Goal: Navigation & Orientation: Find specific page/section

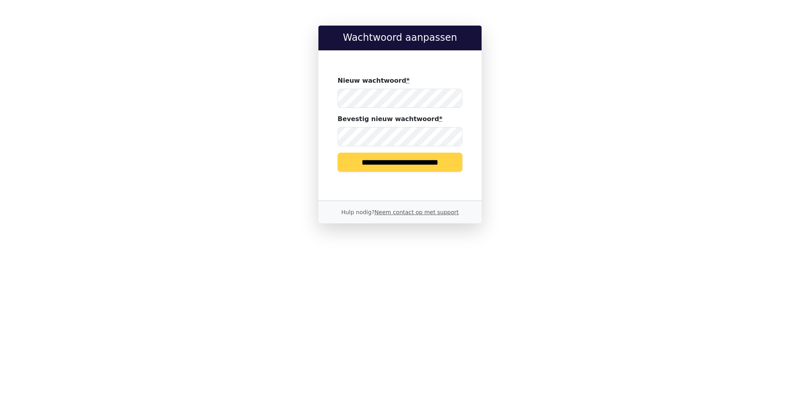
click at [391, 162] on input "**********" at bounding box center [400, 162] width 125 height 19
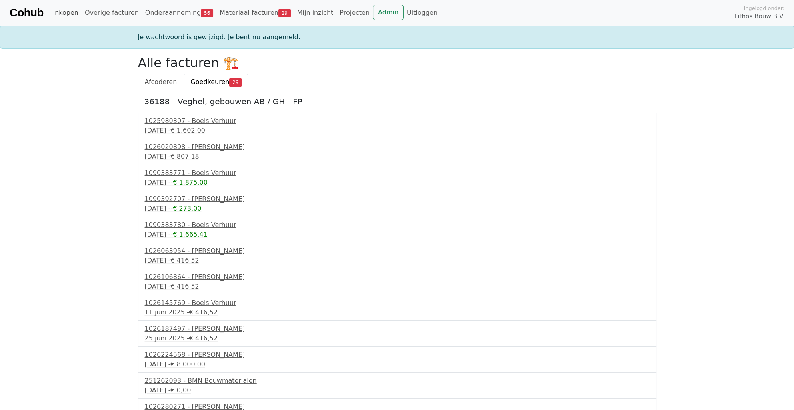
click at [61, 15] on link "Inkopen" at bounding box center [66, 13] width 32 height 16
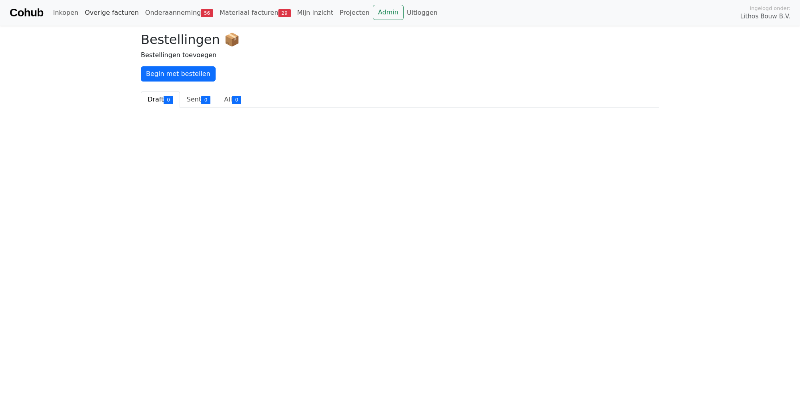
click at [115, 12] on link "Overige facturen" at bounding box center [112, 13] width 60 height 16
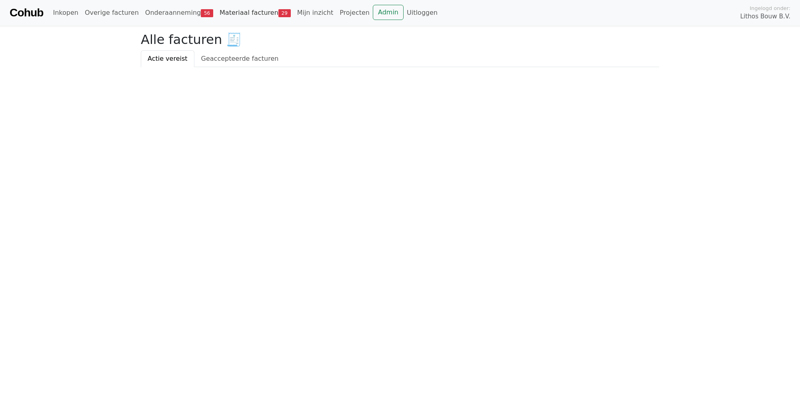
click at [249, 14] on link "Materiaal facturen 29" at bounding box center [255, 13] width 78 height 16
click at [202, 59] on span "Goedkeuren" at bounding box center [213, 59] width 39 height 8
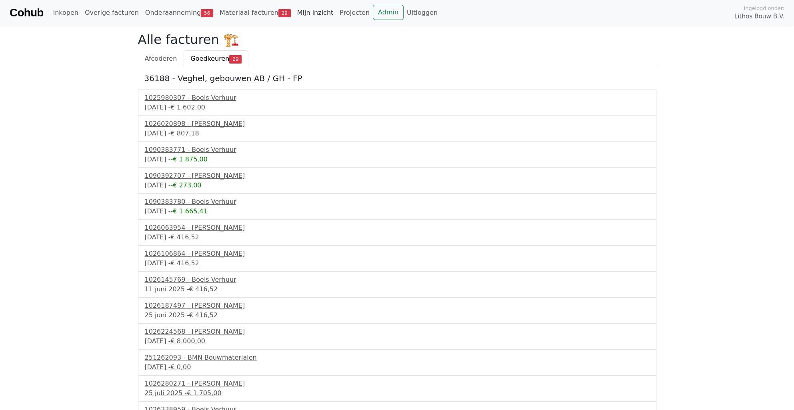
click at [303, 13] on link "Mijn inzicht" at bounding box center [315, 13] width 43 height 16
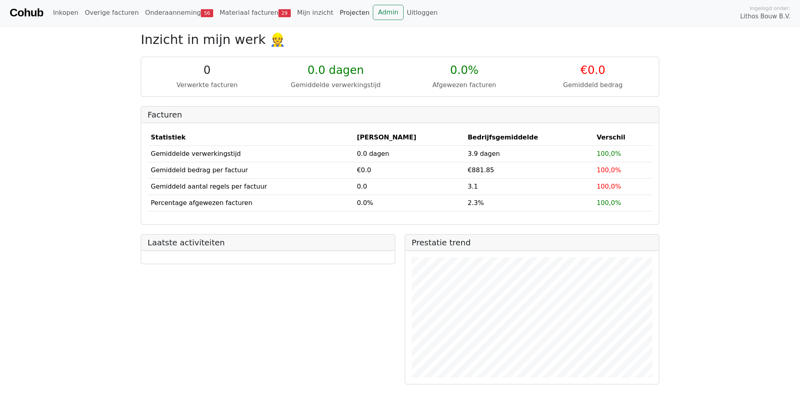
click at [336, 10] on link "Projecten" at bounding box center [354, 13] width 36 height 16
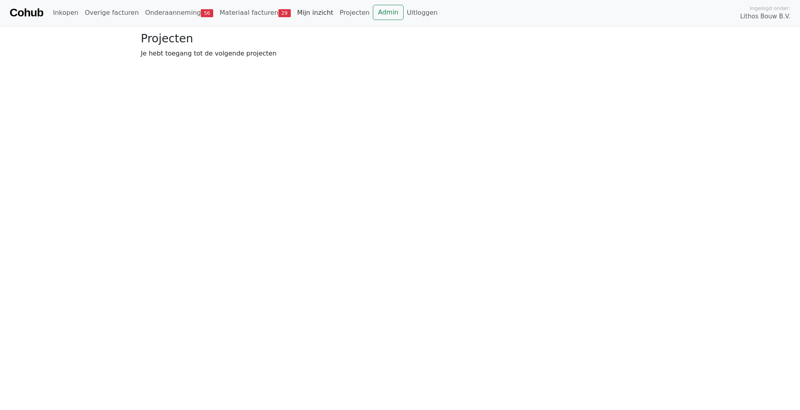
click at [302, 12] on link "Mijn inzicht" at bounding box center [315, 13] width 43 height 16
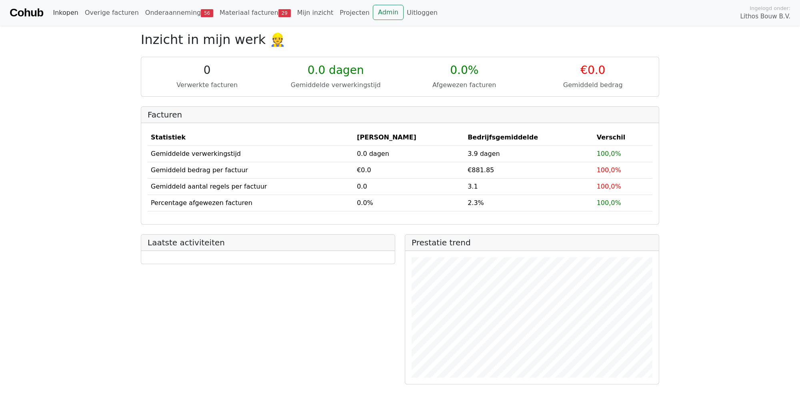
click at [62, 14] on link "Inkopen" at bounding box center [66, 13] width 32 height 16
